Goal: Task Accomplishment & Management: Use online tool/utility

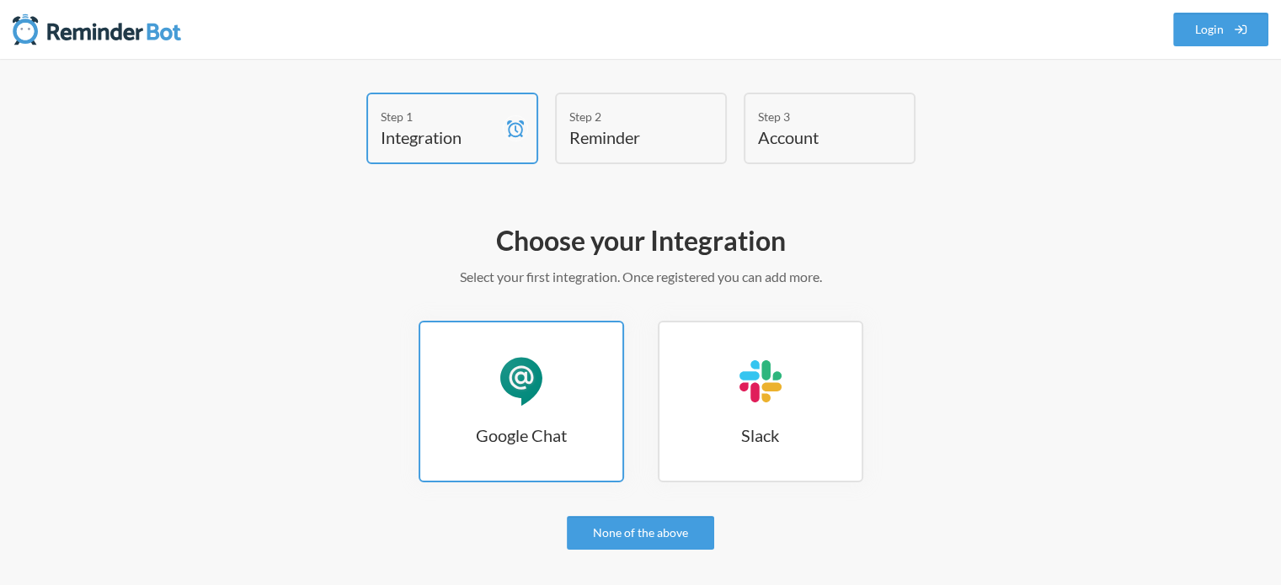
click at [541, 403] on div "Google Chat" at bounding box center [521, 381] width 51 height 51
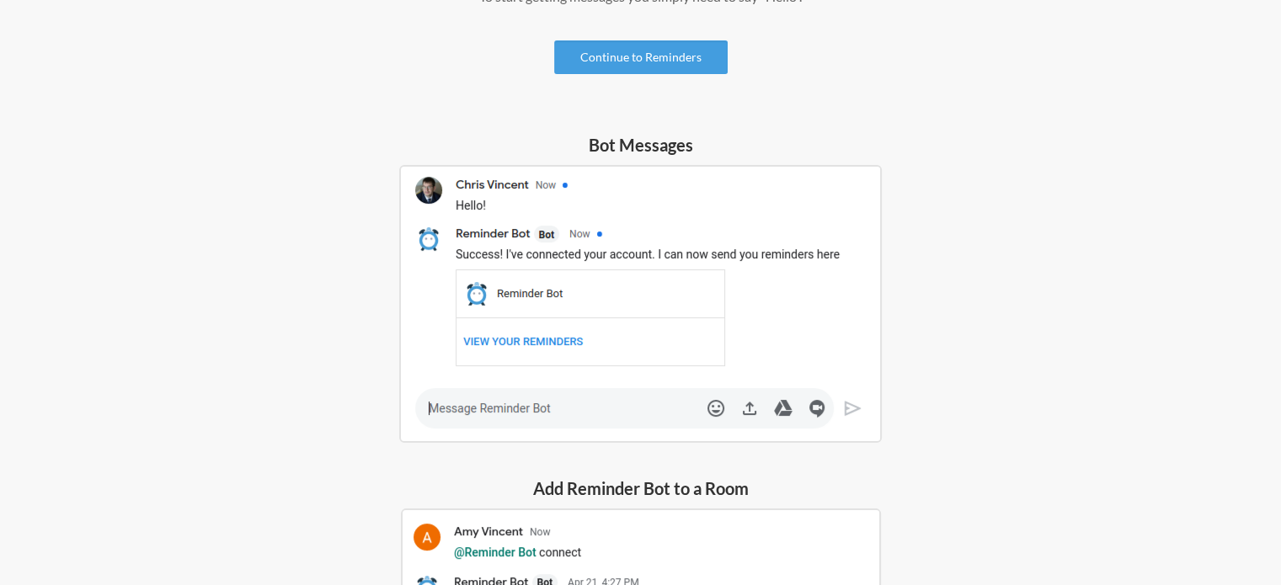
scroll to position [182, 0]
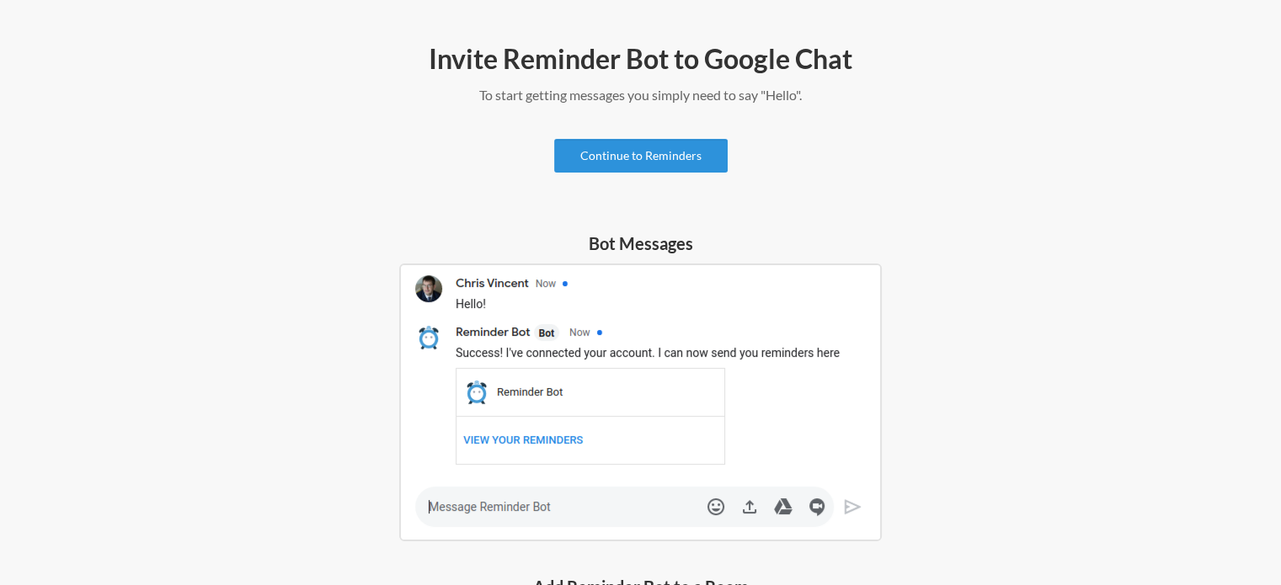
click at [654, 151] on link "Continue to Reminders" at bounding box center [640, 156] width 173 height 34
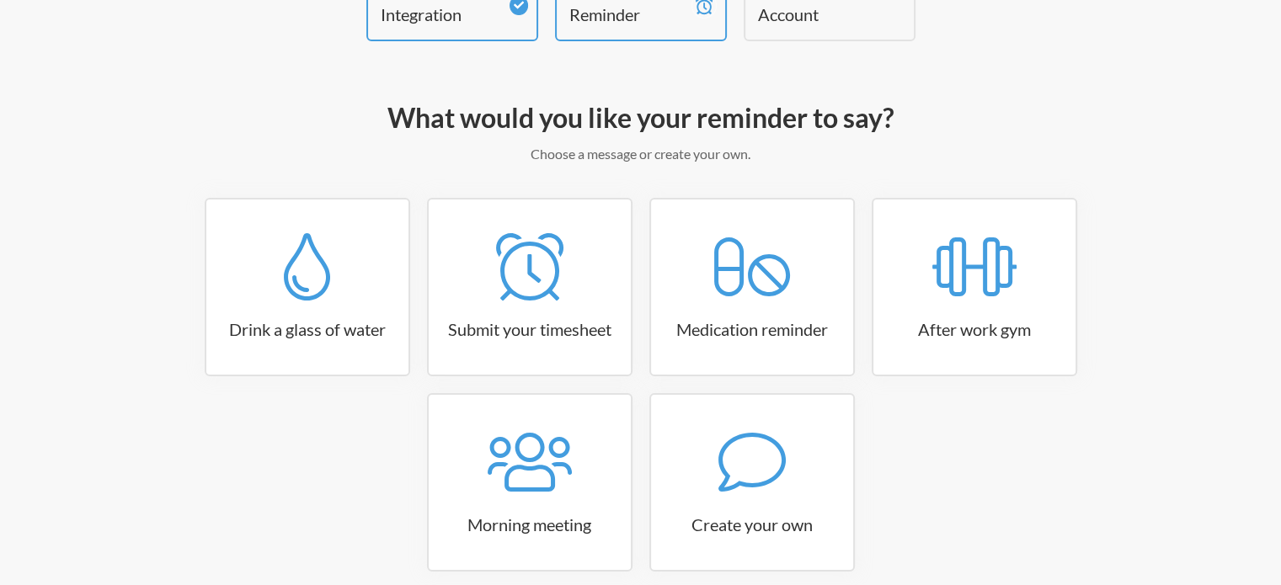
scroll to position [199, 0]
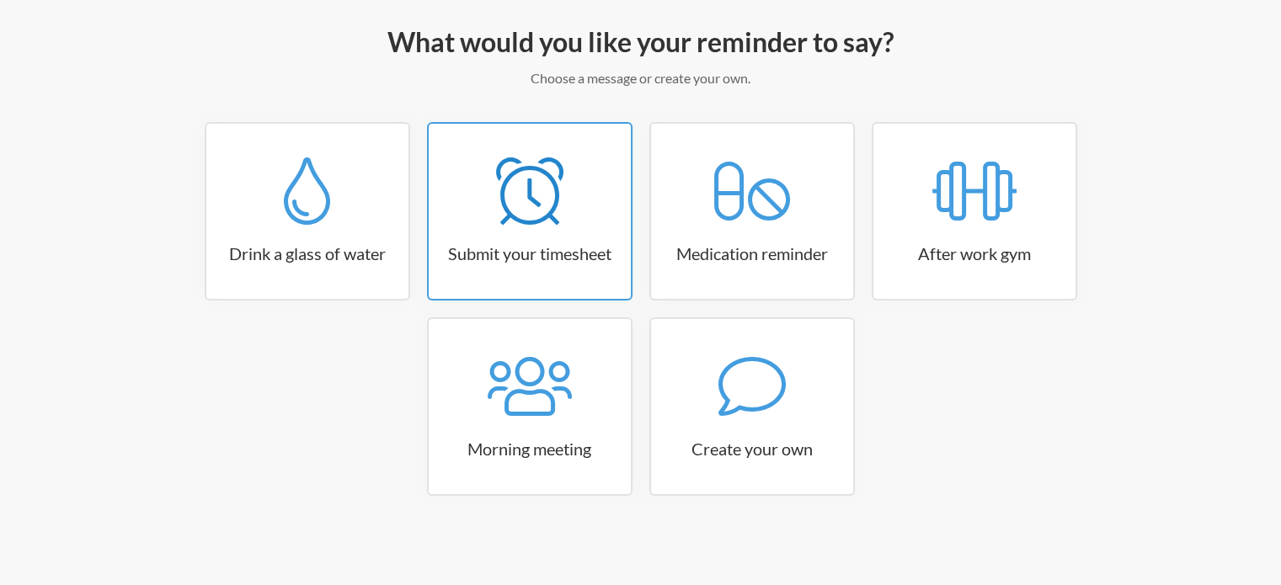
click at [525, 201] on icon at bounding box center [529, 190] width 67 height 67
select select "15:30:00"
select select "true"
select select "16:30:00"
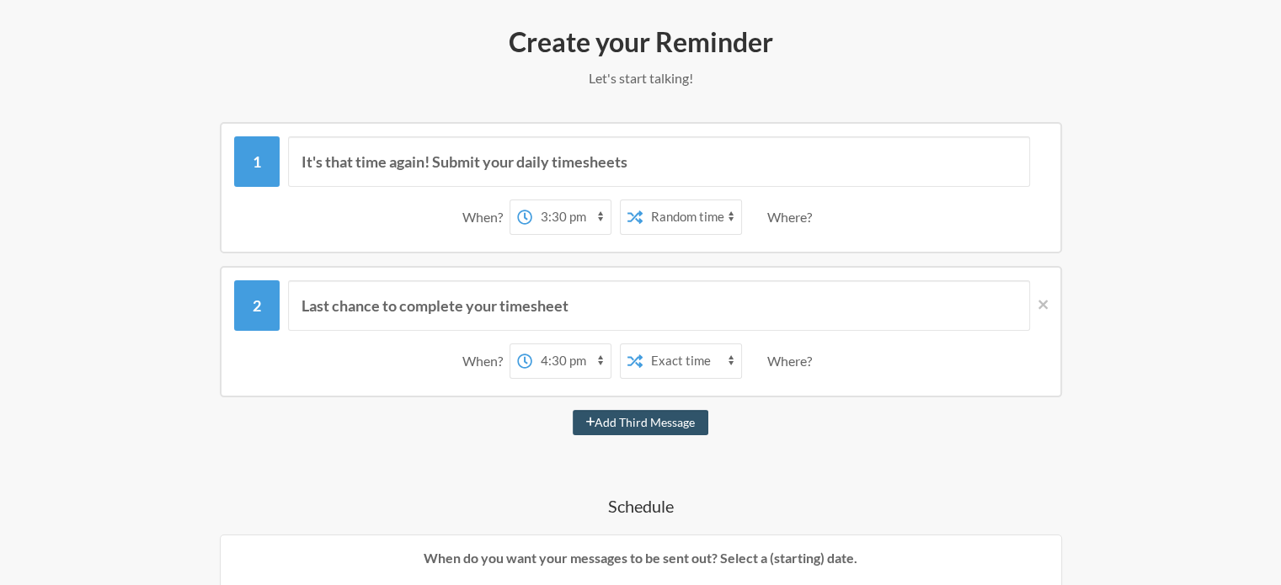
click at [558, 211] on select "12:00 am 12:15 am 12:30 am 12:45 am 1:00 am 1:15 am 1:30 am 1:45 am 2:00 am 2:1…" at bounding box center [571, 217] width 78 height 34
select select "17:15:00"
click at [532, 200] on select "12:00 am 12:15 am 12:30 am 12:45 am 1:00 am 1:15 am 1:30 am 1:45 am 2:00 am 2:1…" at bounding box center [571, 217] width 78 height 34
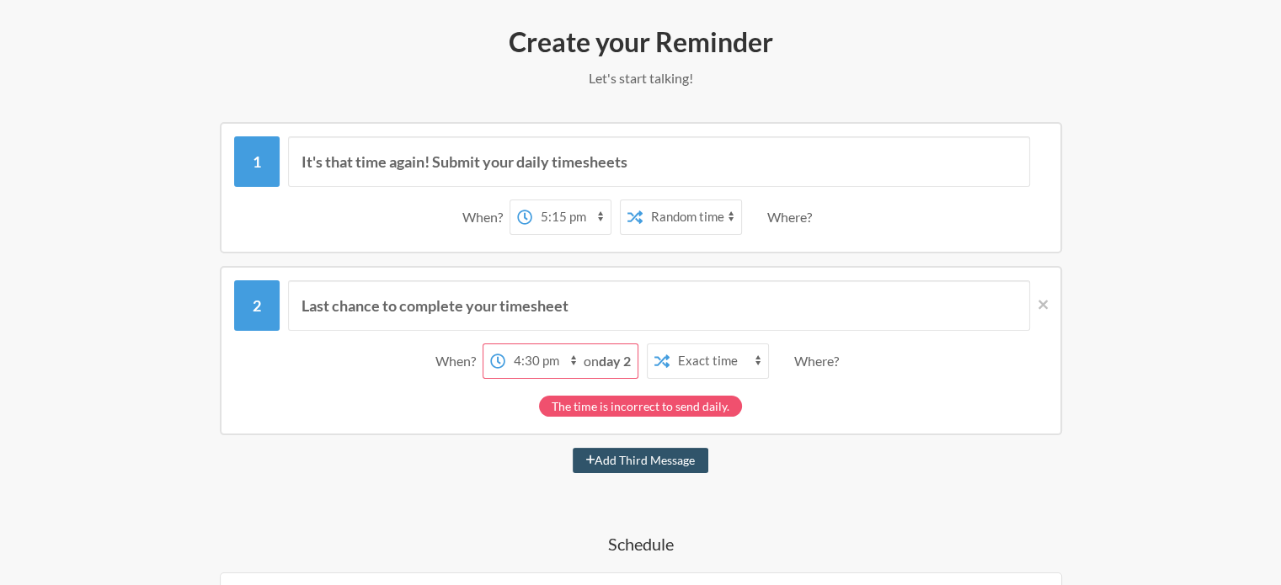
click at [540, 359] on select "12:00 am 12:15 am 12:30 am 12:45 am 1:00 am 1:15 am 1:30 am 1:45 am 2:00 am 2:1…" at bounding box center [544, 361] width 78 height 34
click at [410, 405] on div "The time is incorrect to send daily." at bounding box center [640, 401] width 813 height 29
click at [740, 200] on div "Exact time Random time" at bounding box center [681, 217] width 122 height 35
click at [721, 218] on select "Exact time Random time" at bounding box center [692, 217] width 99 height 34
select select "false"
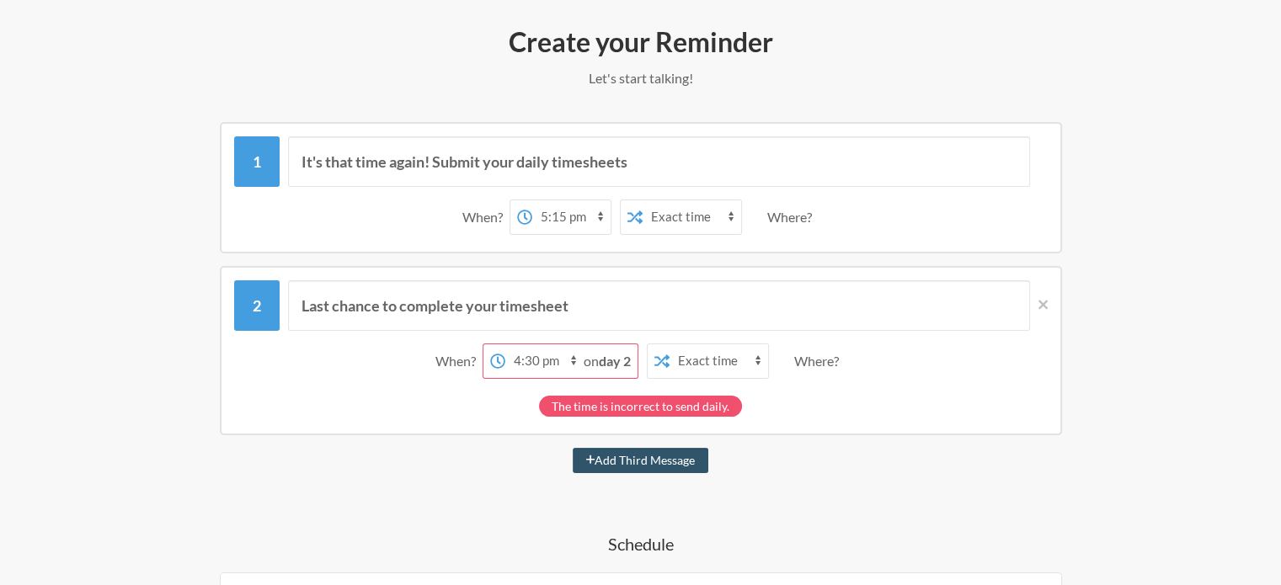
click at [643, 200] on select "Exact time Random time" at bounding box center [692, 217] width 99 height 34
click at [774, 219] on div "Where?" at bounding box center [792, 217] width 51 height 35
click at [1048, 298] on div "Last chance to complete your timesheet When? 12:00 am 12:15 am 12:30 am 12:45 a…" at bounding box center [641, 350] width 842 height 169
click at [1045, 304] on icon at bounding box center [1042, 304] width 9 height 9
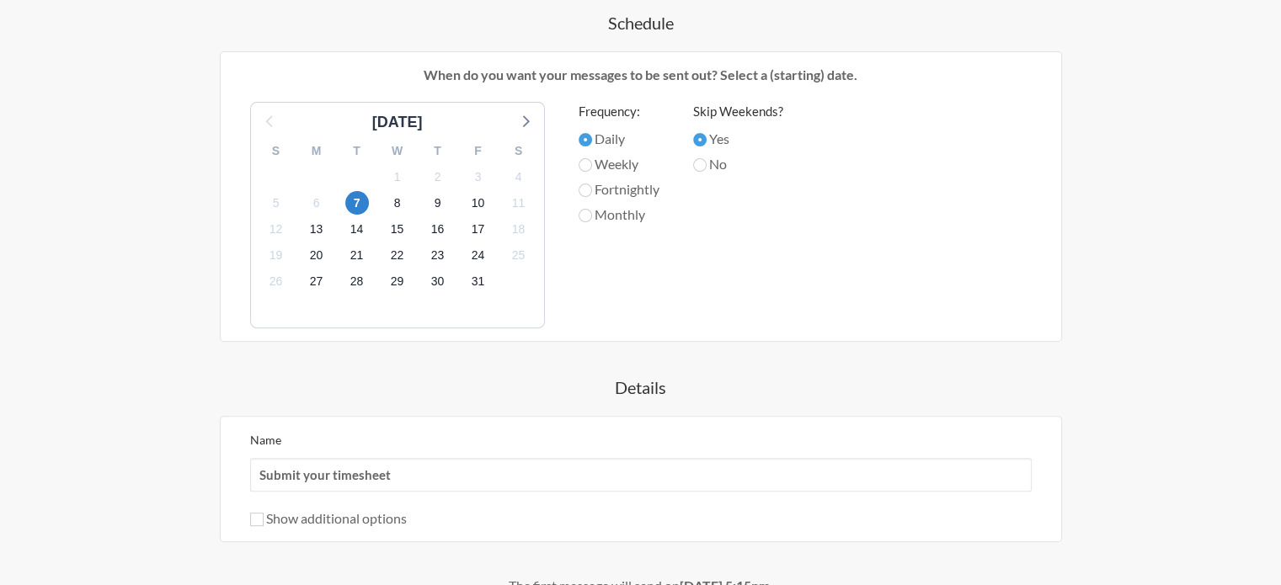
scroll to position [536, 0]
click at [458, 476] on input "Submit your timesheet" at bounding box center [640, 478] width 781 height 34
drag, startPoint x: 416, startPoint y: 469, endPoint x: 229, endPoint y: 474, distance: 187.0
click at [229, 474] on div "Name Submit your timesheet Show additional options Hide this reminder from cale…" at bounding box center [641, 482] width 842 height 126
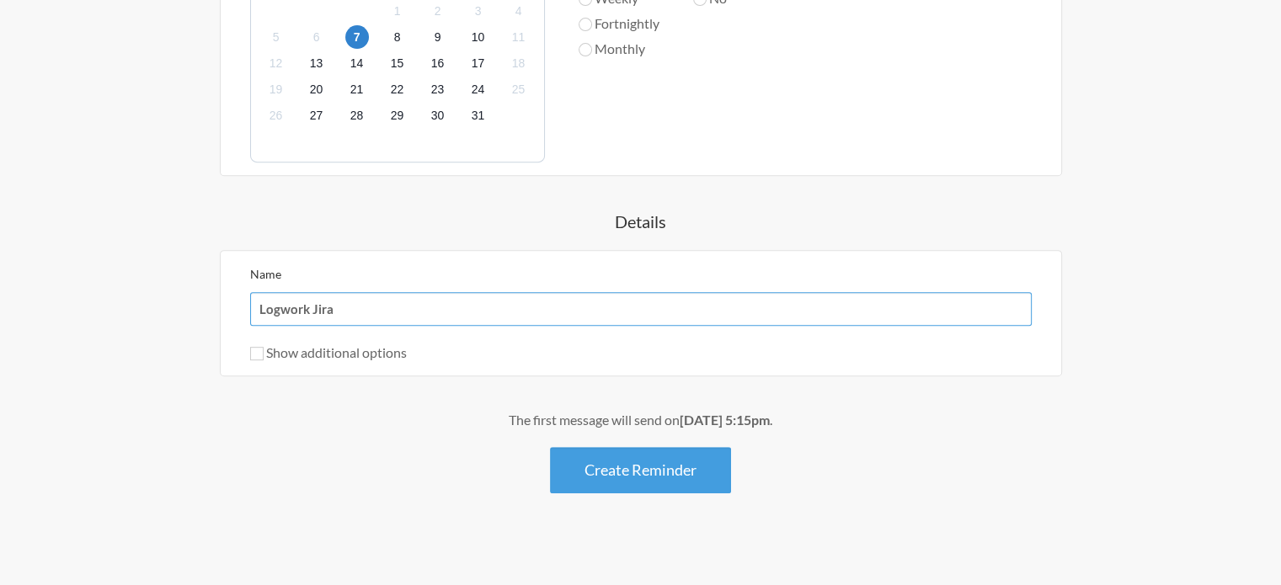
scroll to position [704, 0]
type input "Logwork Jira"
